Goal: Transaction & Acquisition: Download file/media

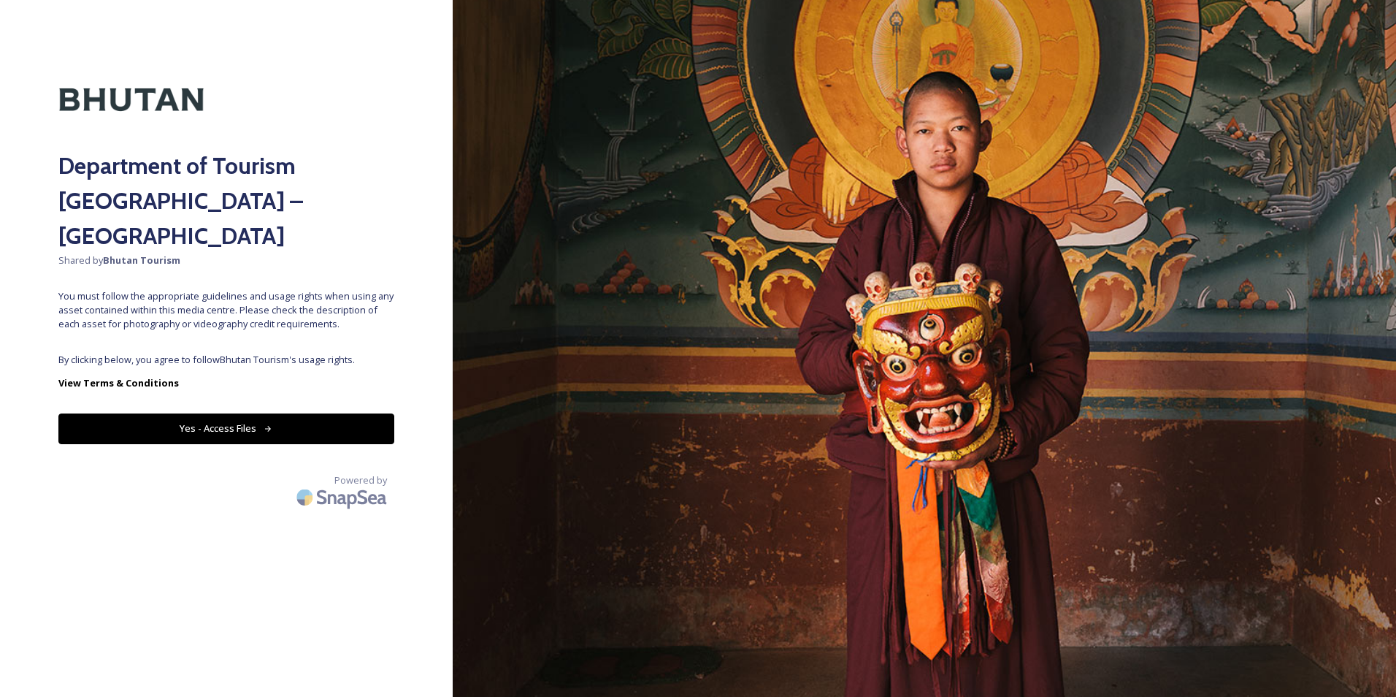
click at [175, 413] on button "Yes - Access Files" at bounding box center [226, 428] width 336 height 30
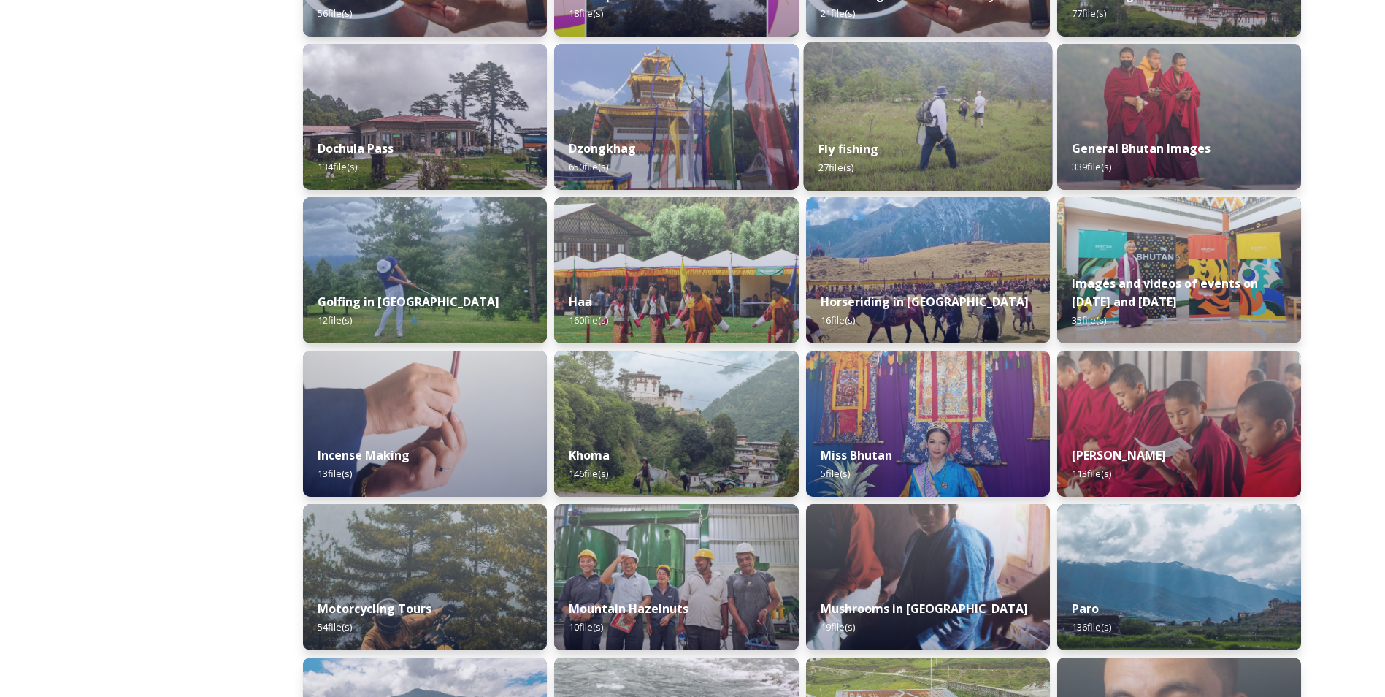
scroll to position [178, 0]
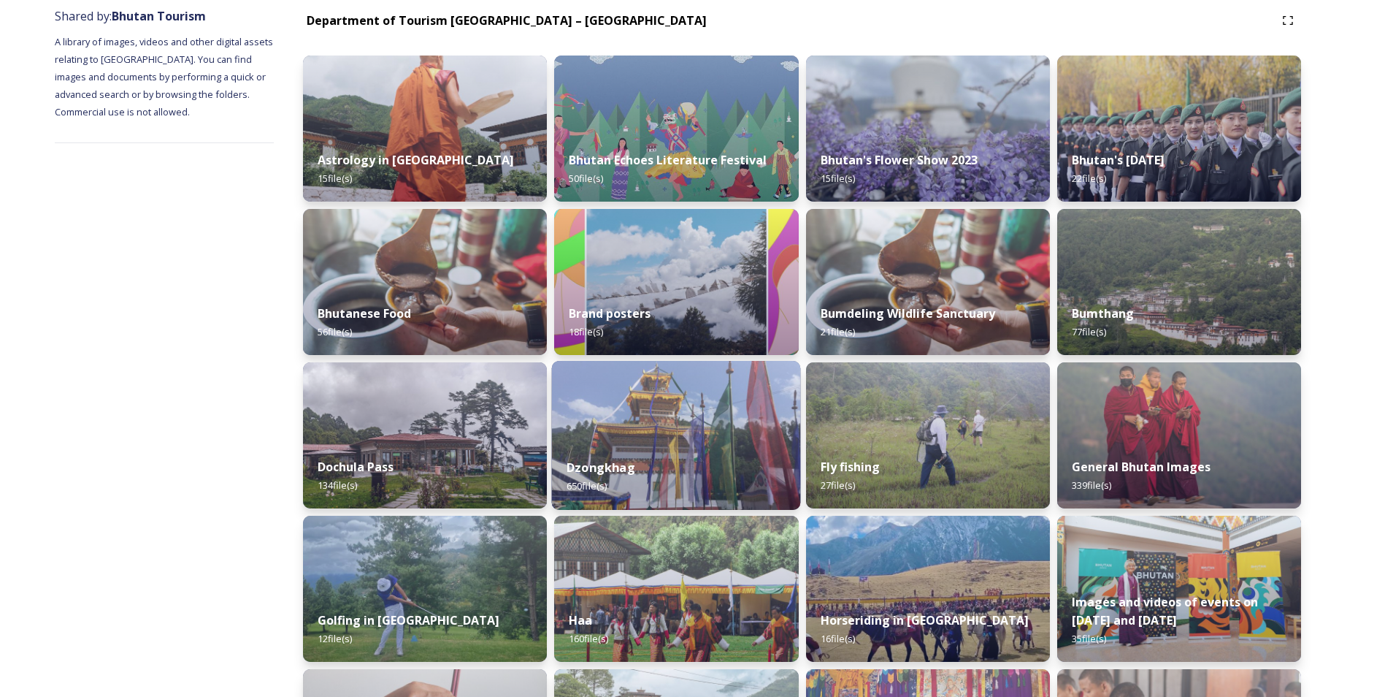
click at [700, 467] on div "Dzongkhag 650 file(s)" at bounding box center [676, 476] width 249 height 66
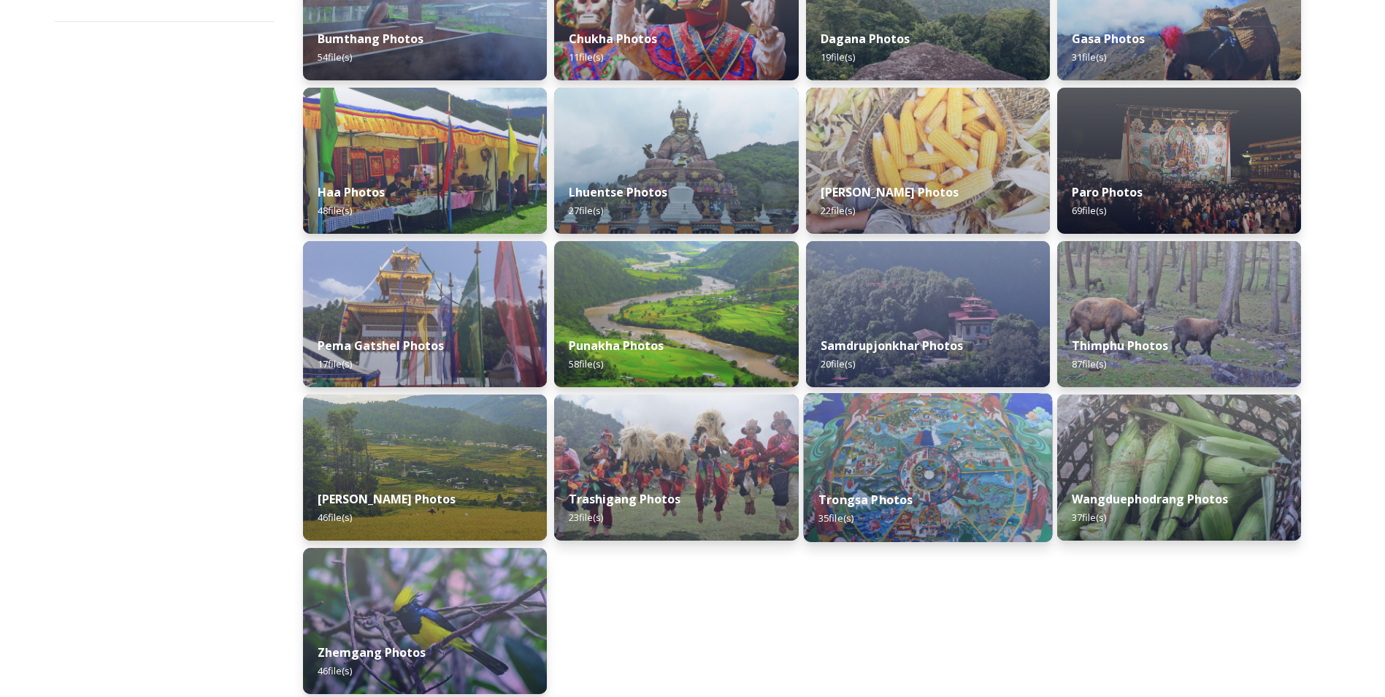
scroll to position [302, 0]
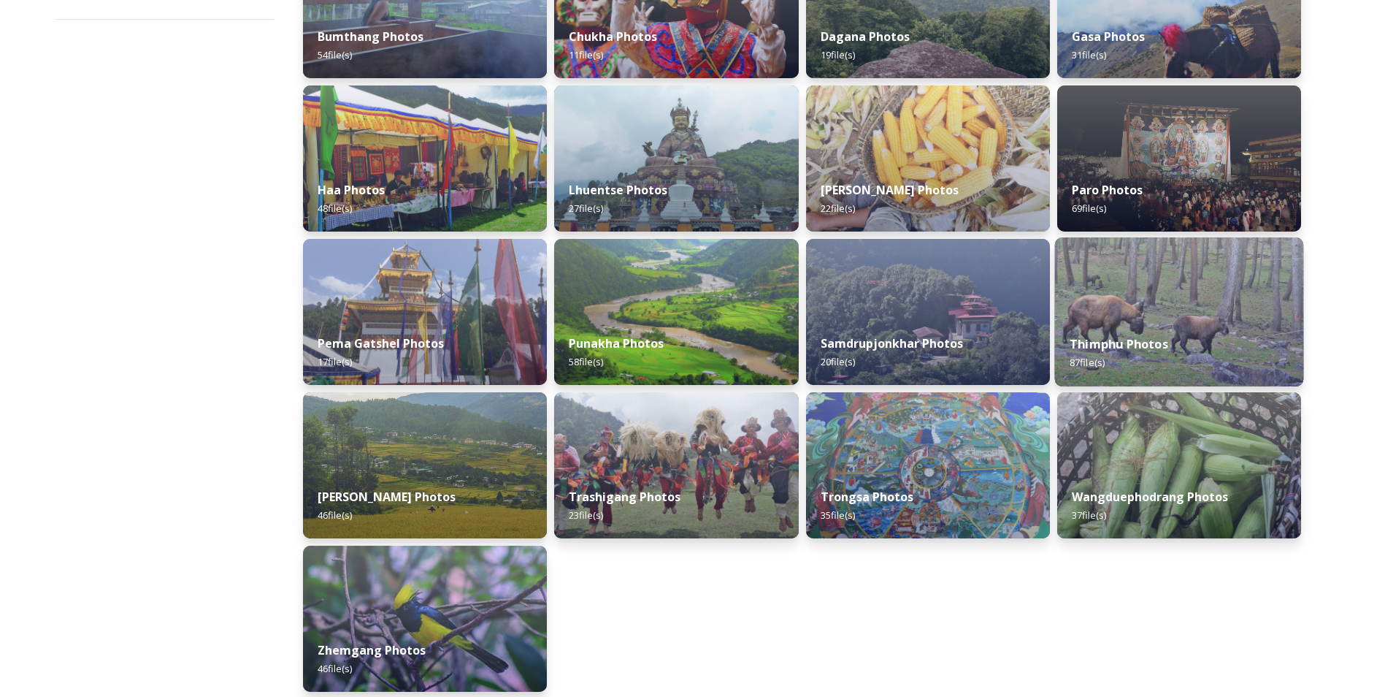
click at [1188, 286] on img at bounding box center [1179, 311] width 249 height 149
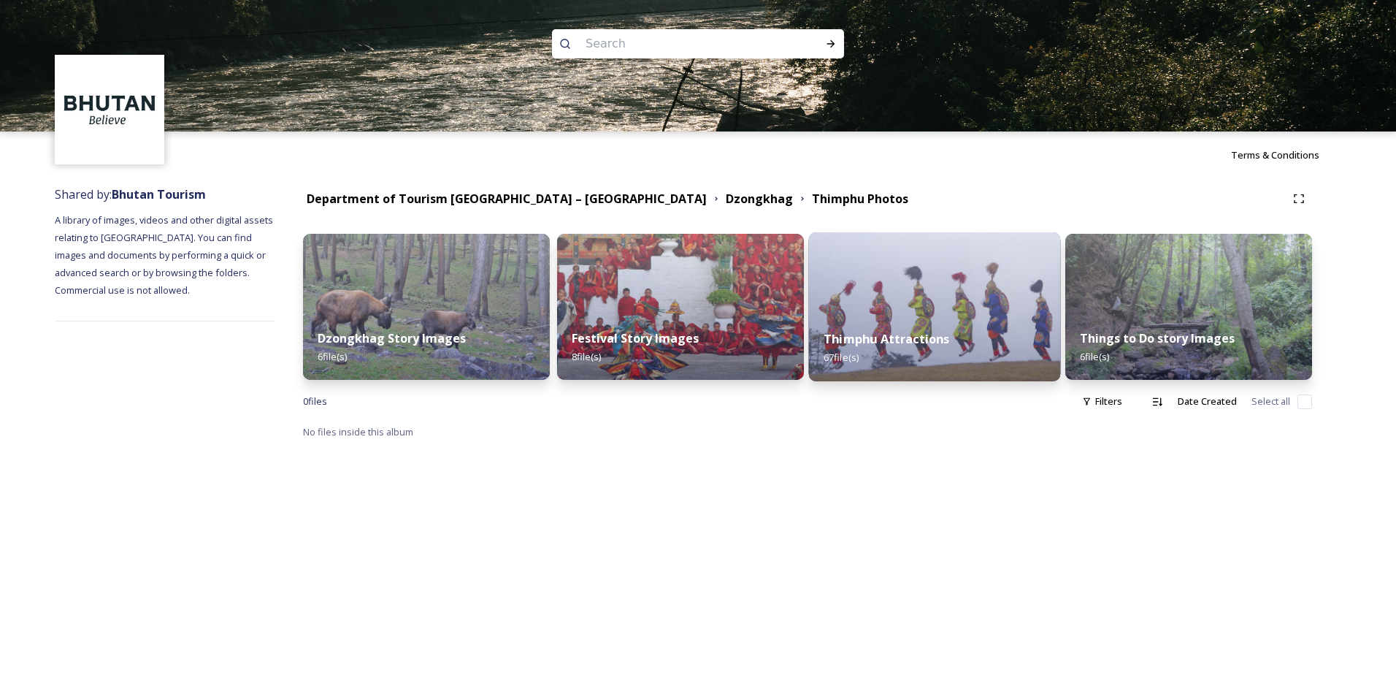
click at [948, 275] on img at bounding box center [935, 306] width 252 height 149
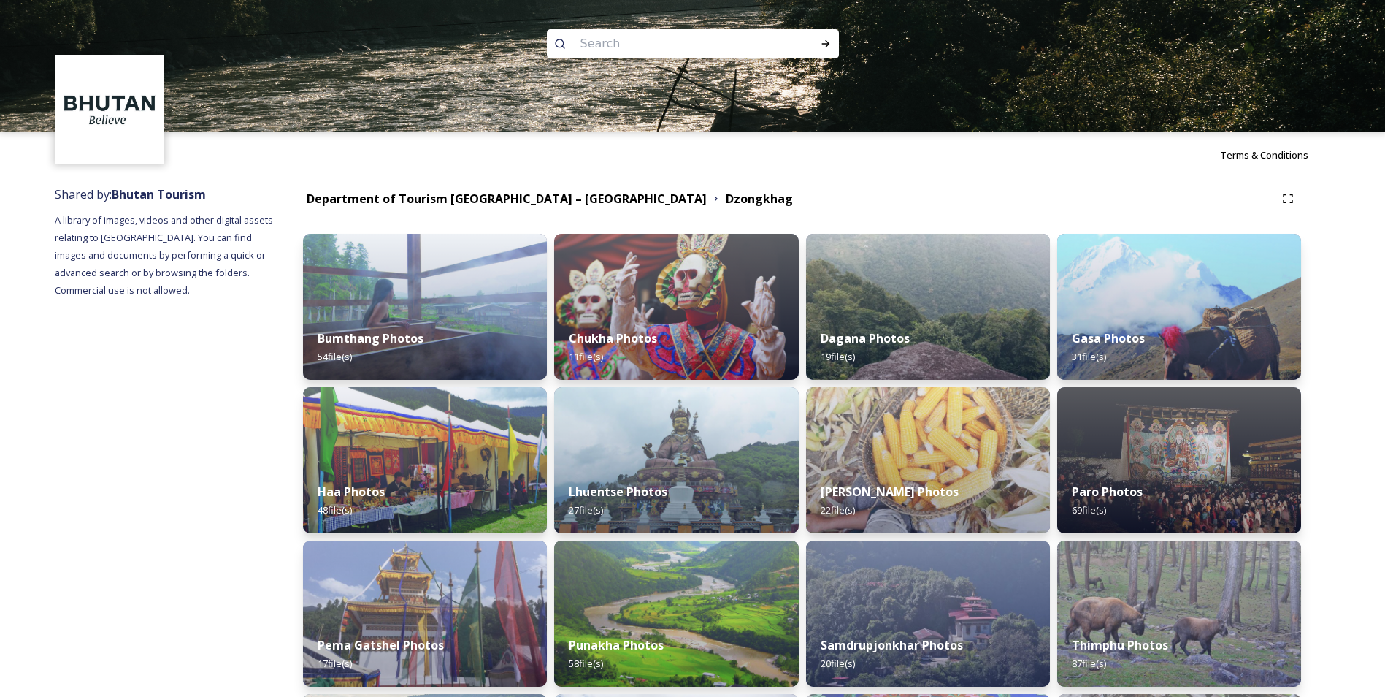
click at [650, 48] on input at bounding box center [673, 44] width 200 height 32
type input "[DEMOGRAPHIC_DATA]"
click at [830, 53] on div "Run Search" at bounding box center [826, 44] width 26 height 26
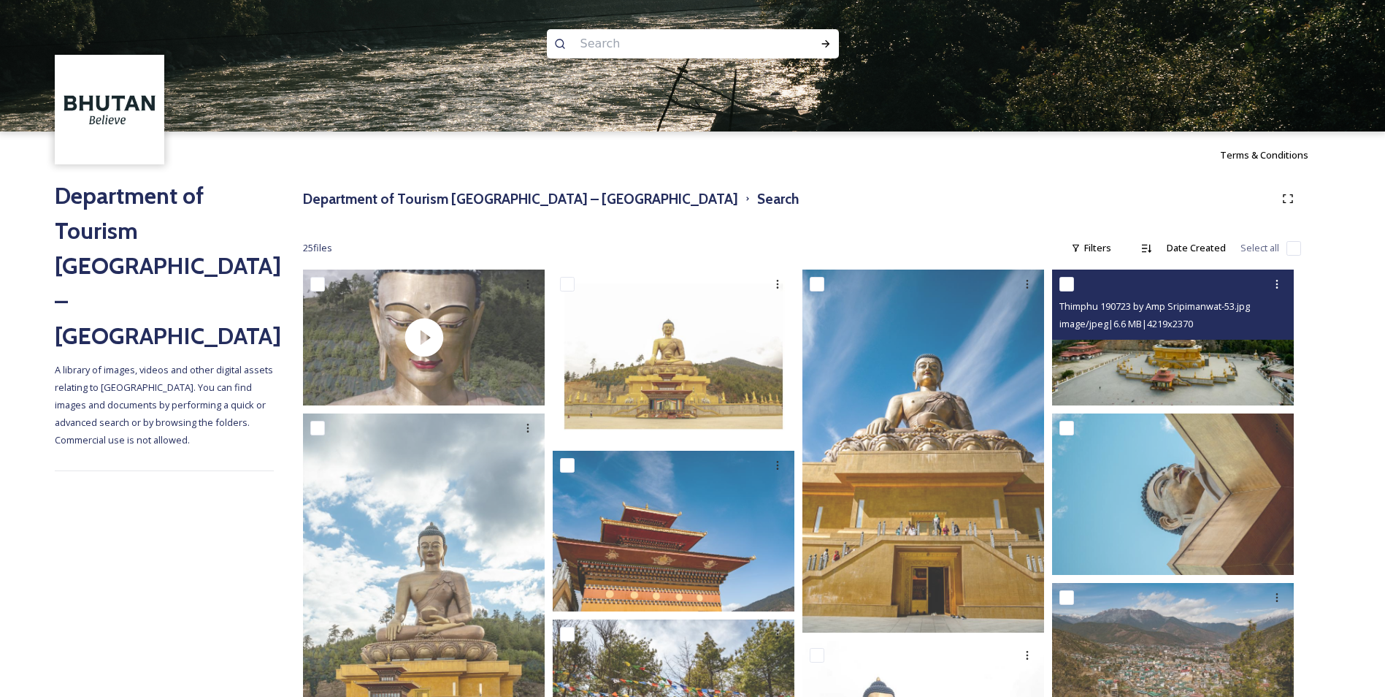
click at [1174, 364] on img at bounding box center [1173, 337] width 242 height 136
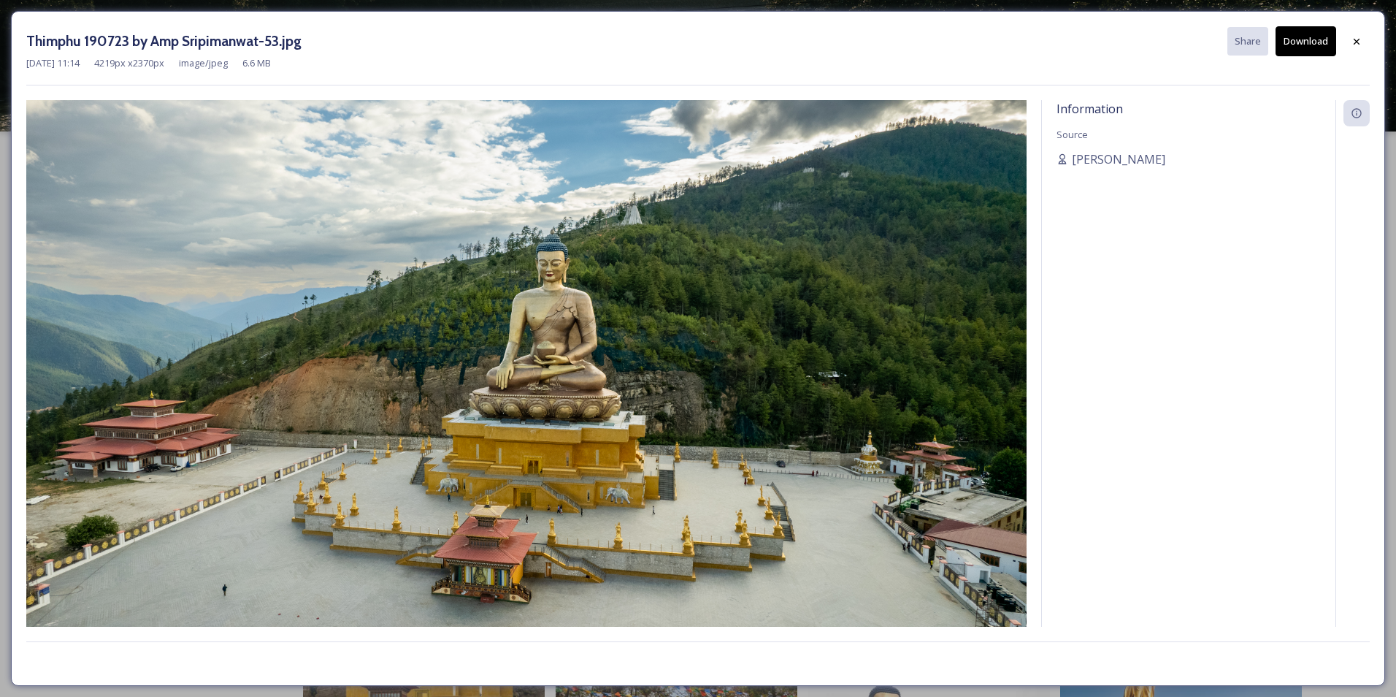
click at [1304, 52] on button "Download" at bounding box center [1306, 41] width 61 height 30
click at [1357, 40] on icon at bounding box center [1357, 42] width 12 height 12
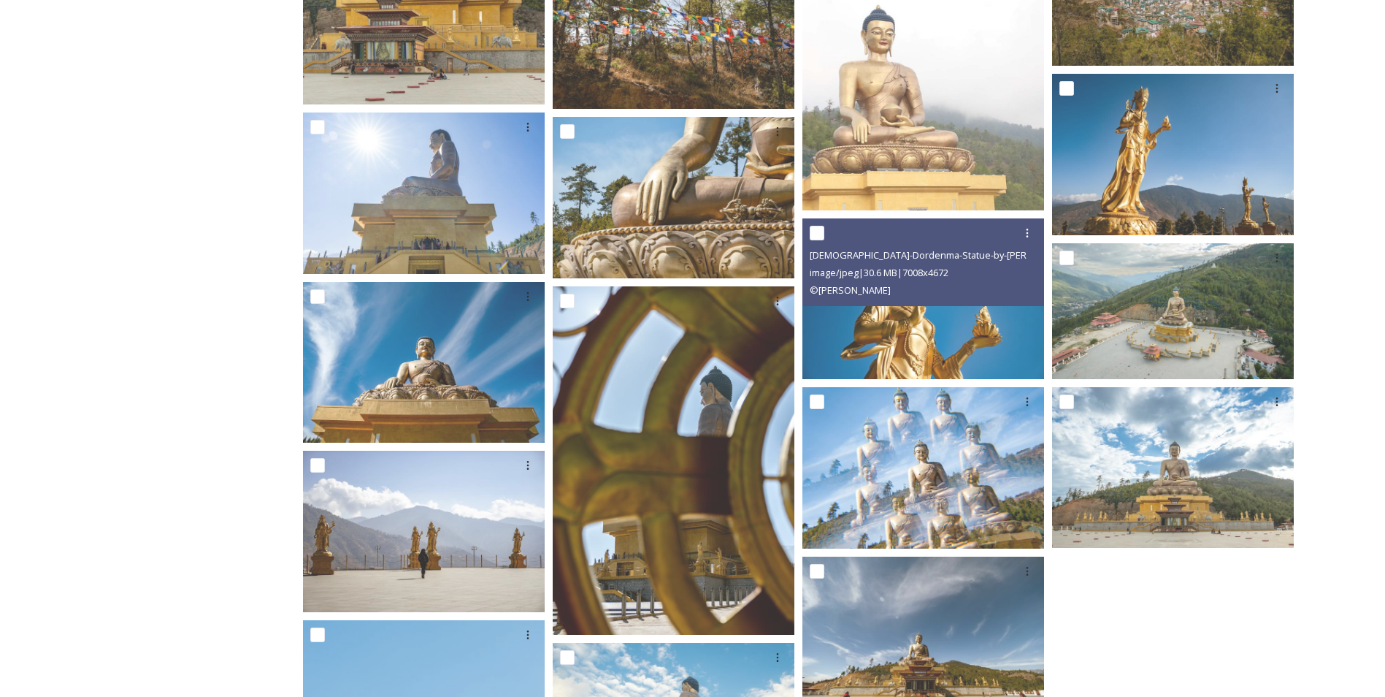
scroll to position [673, 0]
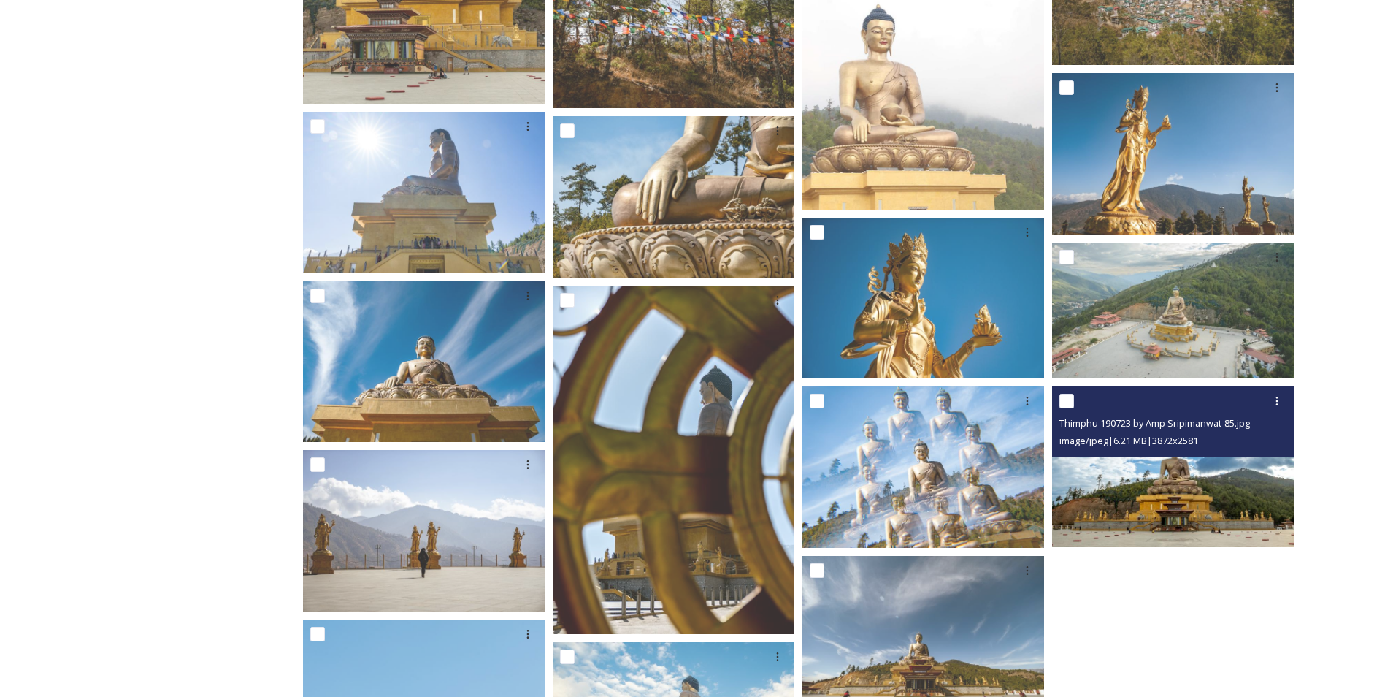
click at [1196, 503] on img at bounding box center [1173, 466] width 242 height 161
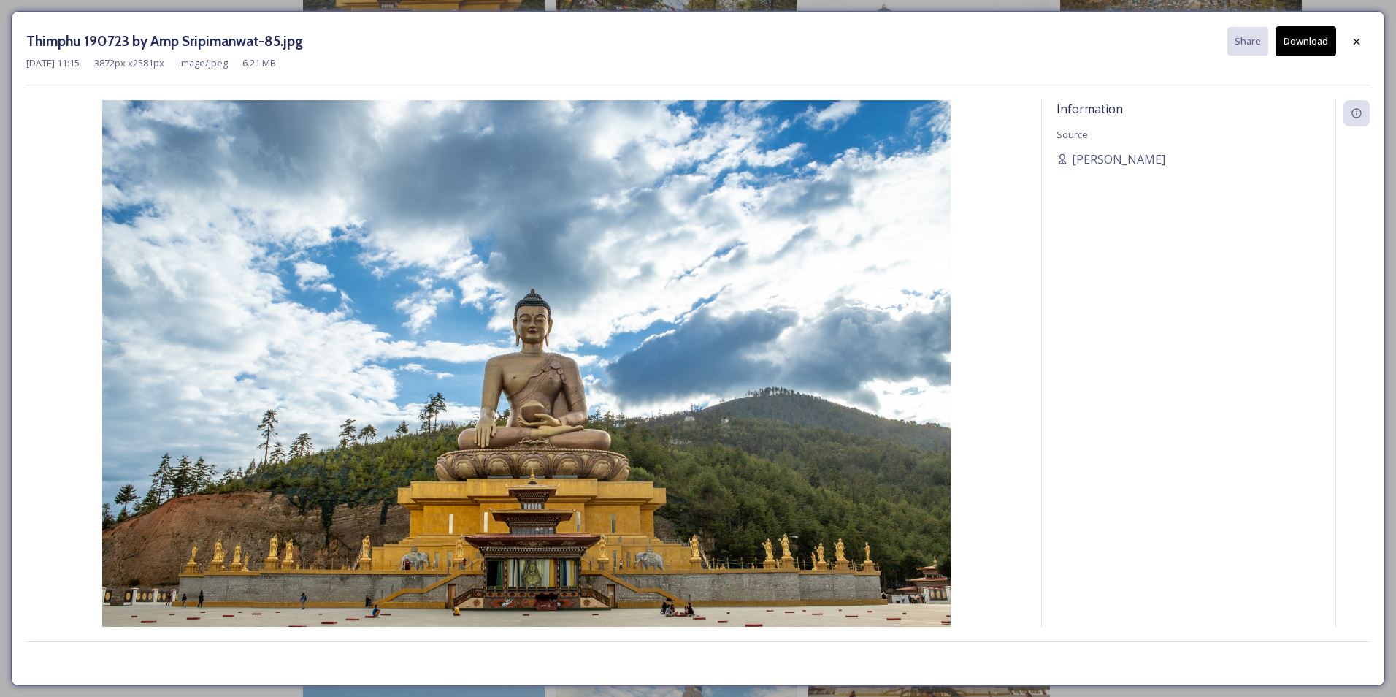
click at [1306, 35] on button "Download" at bounding box center [1306, 41] width 61 height 30
click at [1361, 47] on icon at bounding box center [1357, 42] width 12 height 12
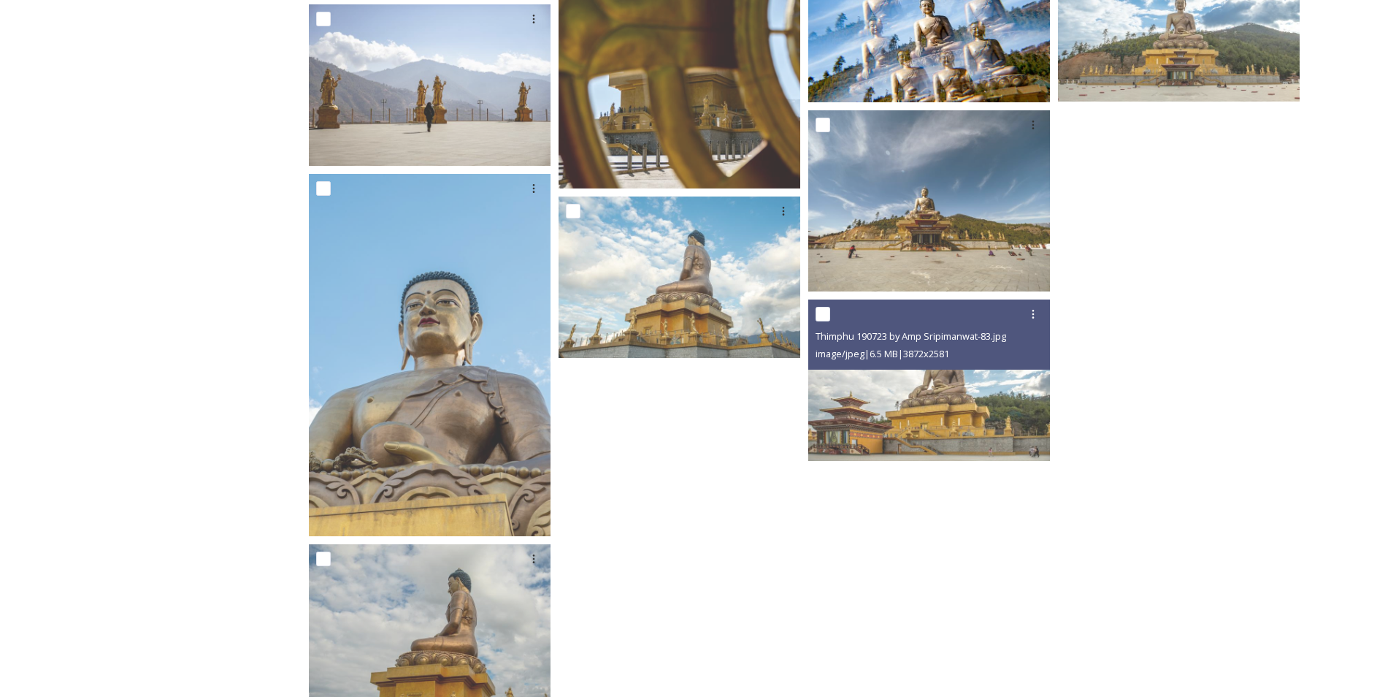
scroll to position [1159, 0]
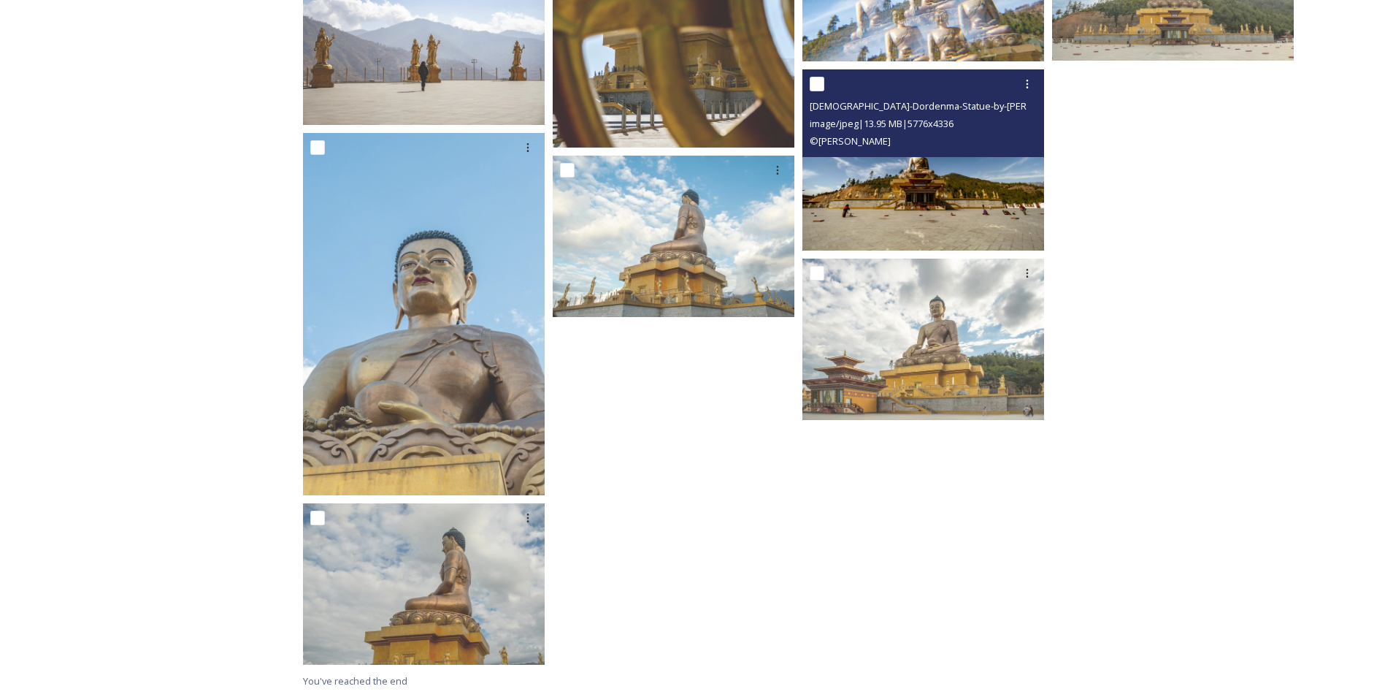
click at [915, 205] on img at bounding box center [924, 159] width 242 height 181
